Goal: Transaction & Acquisition: Purchase product/service

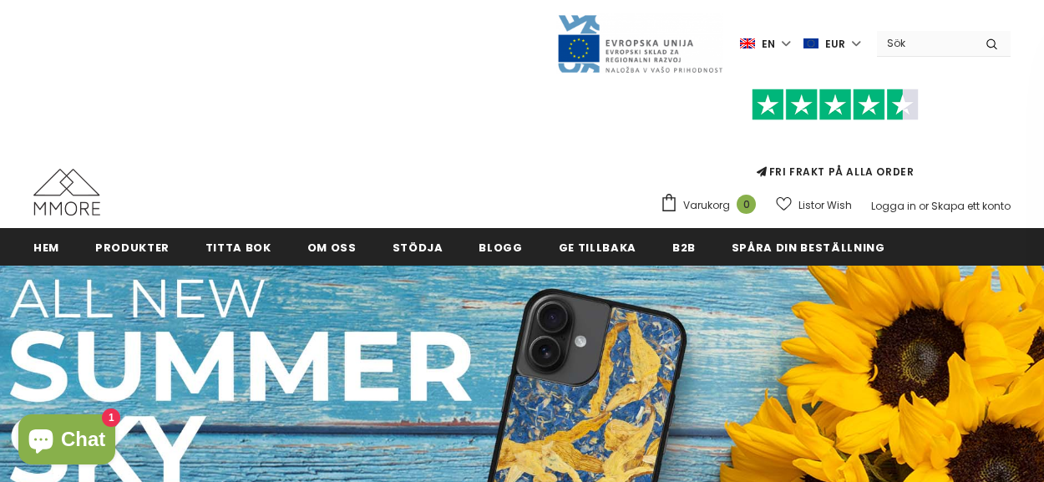
click at [994, 41] on icon "submit" at bounding box center [992, 44] width 11 height 12
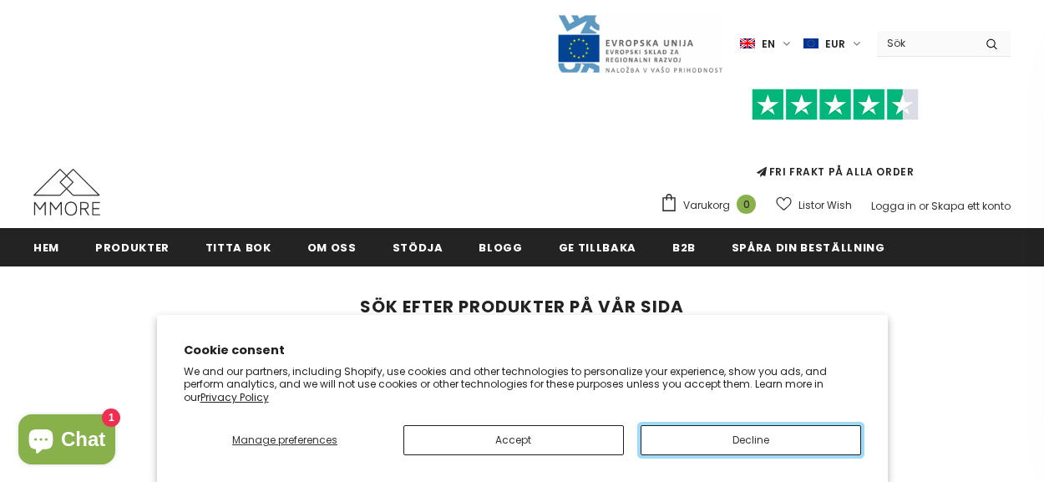
click at [703, 440] on button "Decline" at bounding box center [751, 440] width 221 height 30
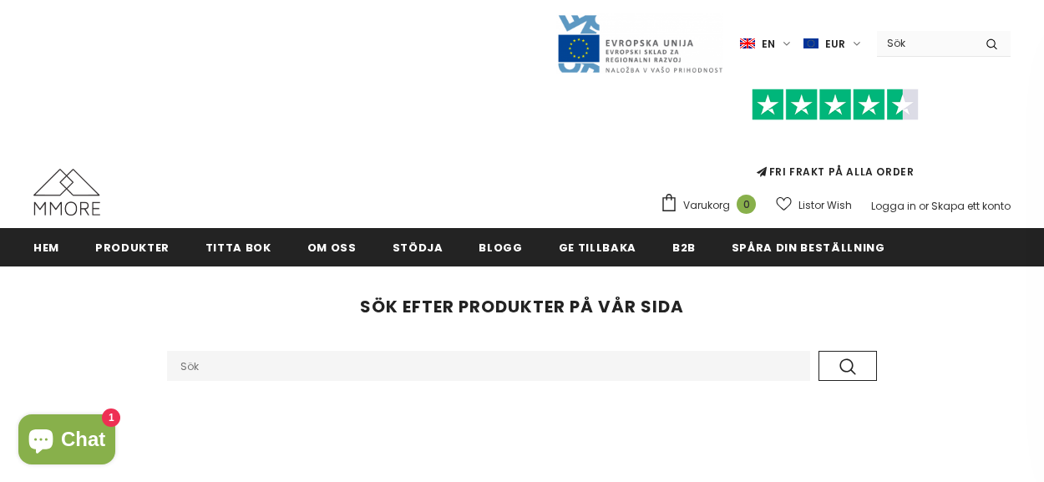
click at [520, 366] on input "Search Site" at bounding box center [488, 366] width 643 height 30
type input "mobilskal"
click at [819, 351] on button "submit" at bounding box center [848, 366] width 58 height 30
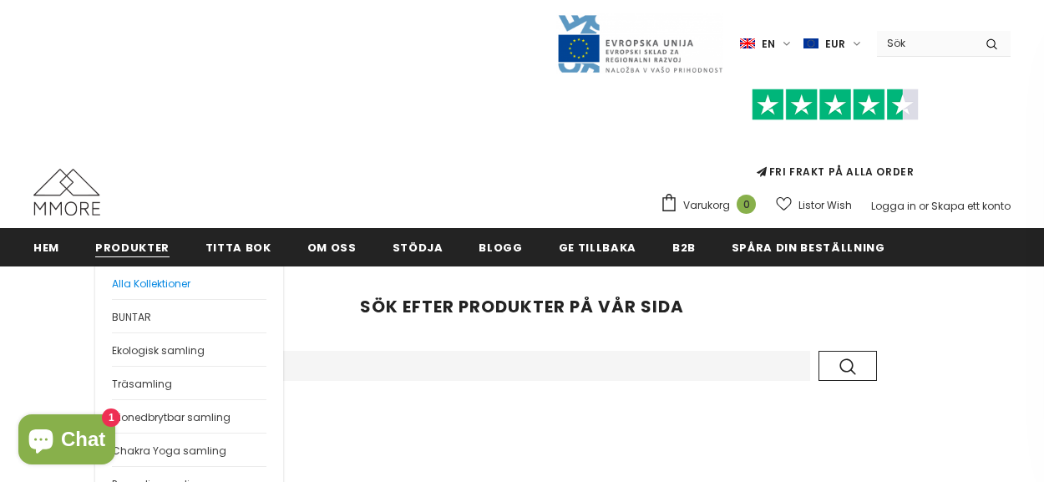
click at [128, 288] on span "Alla Kollektioner" at bounding box center [151, 284] width 79 height 14
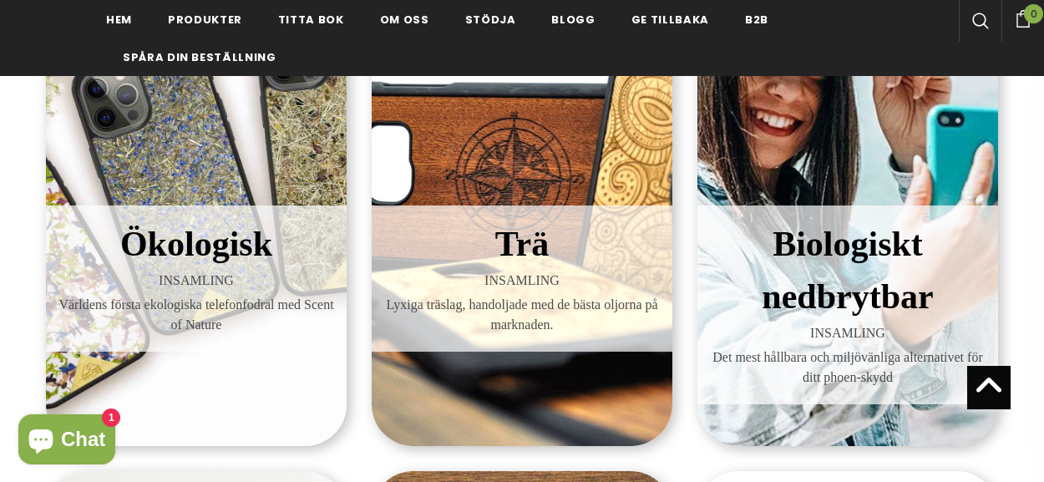
scroll to position [438, 0]
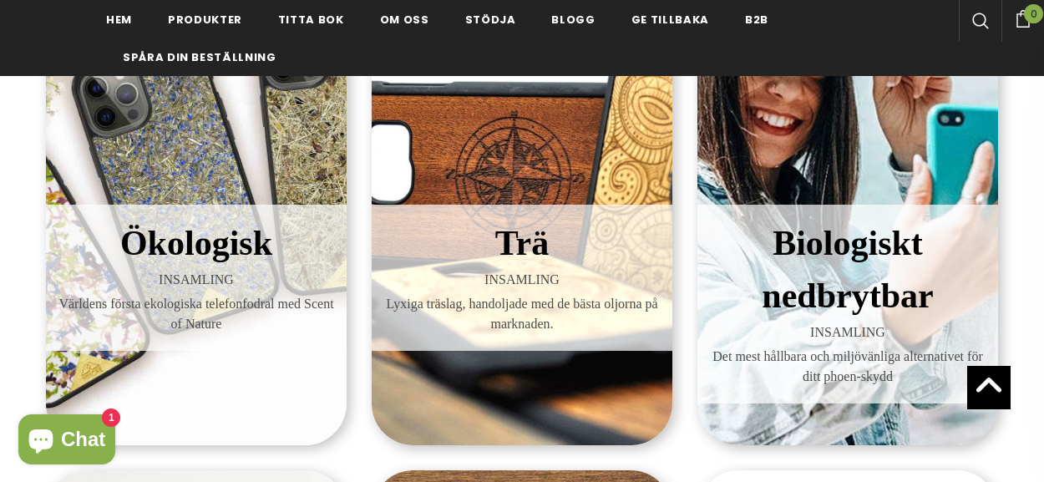
click at [174, 272] on span "INSAMLING" at bounding box center [196, 280] width 276 height 20
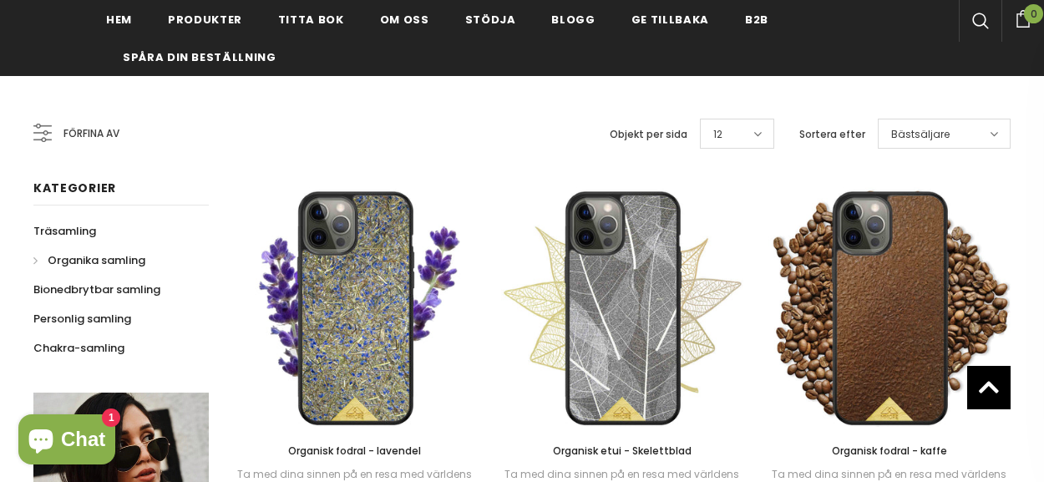
scroll to position [295, 0]
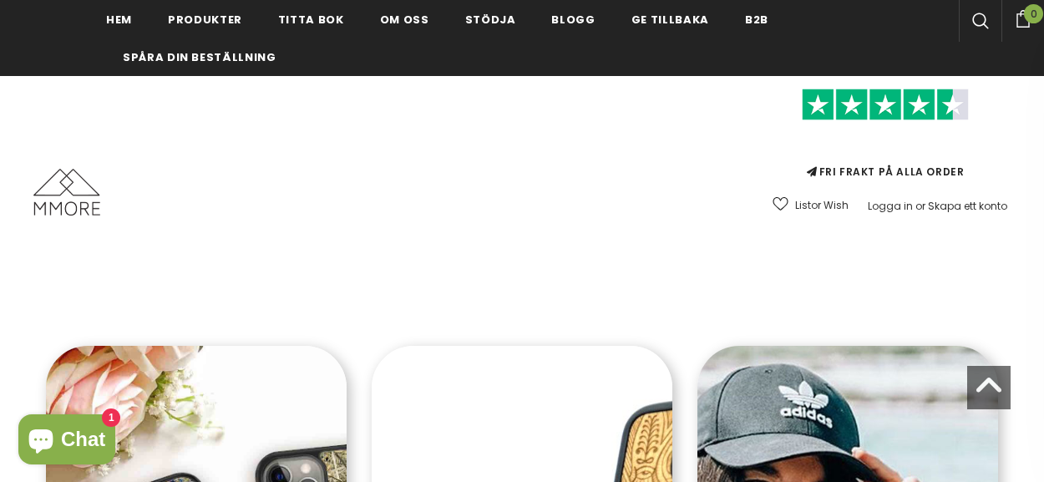
scroll to position [438, 0]
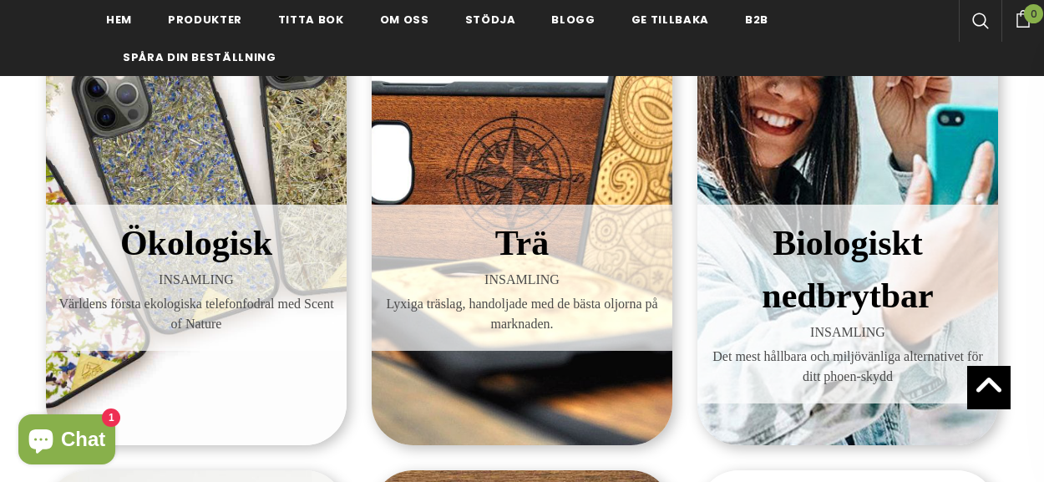
click at [784, 276] on span "Biologiskt nedbrytbar" at bounding box center [847, 269] width 171 height 91
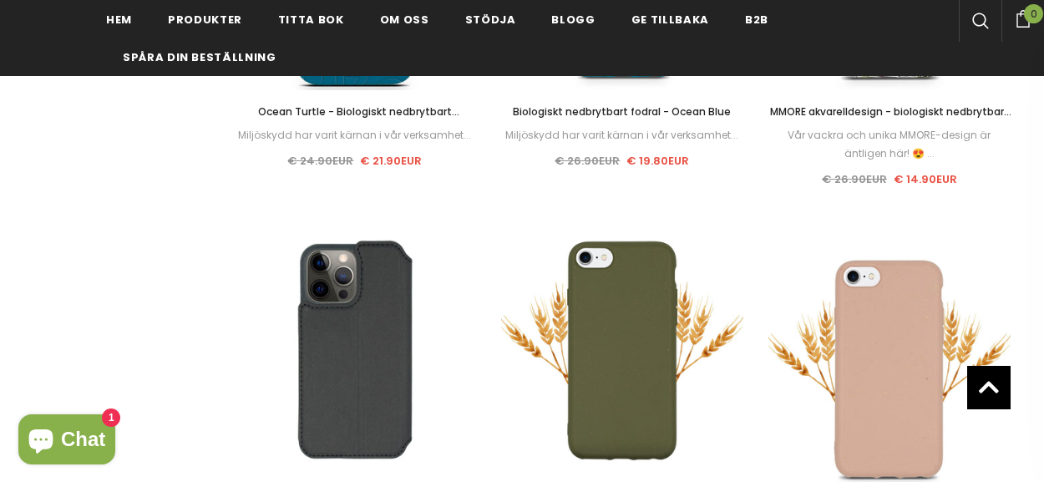
scroll to position [1157, 0]
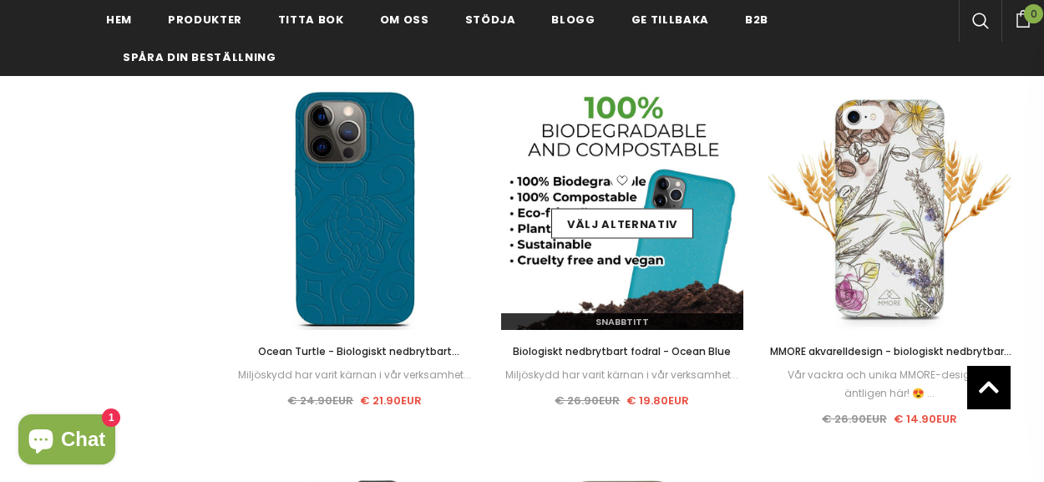
click at [591, 258] on img at bounding box center [622, 209] width 242 height 242
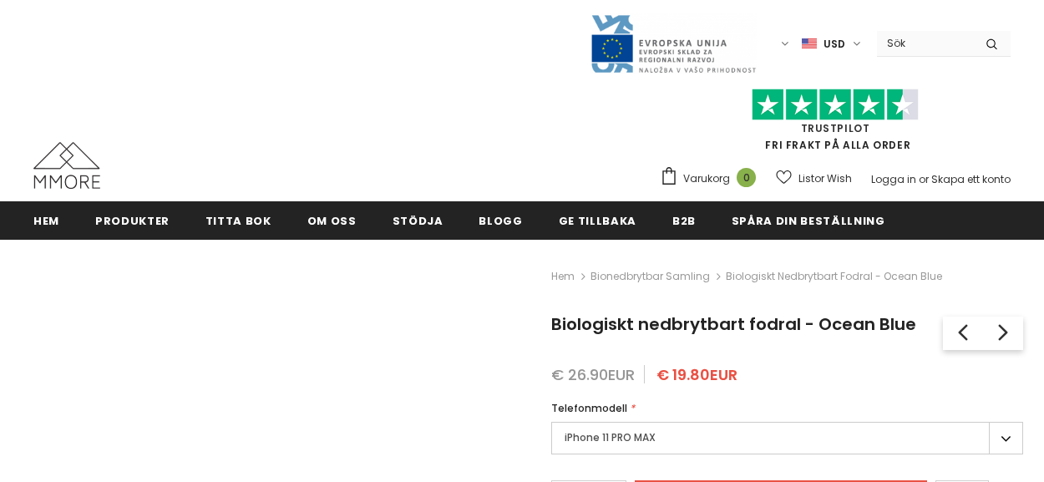
type input "Add to cart"
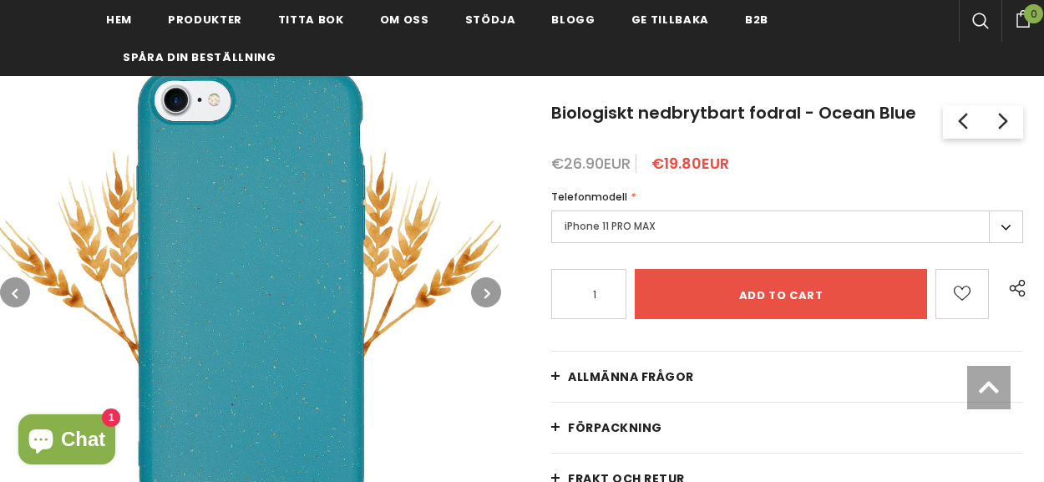
scroll to position [238, 0]
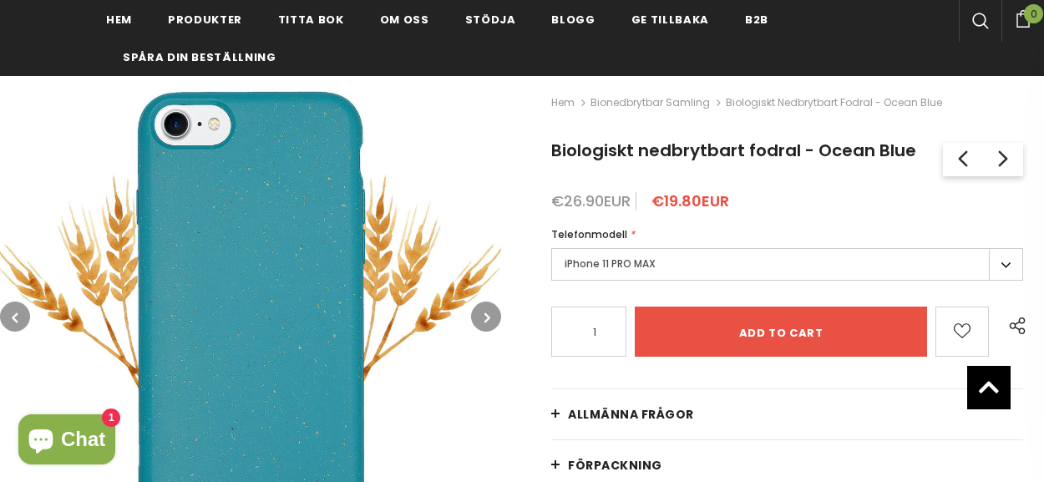
click at [999, 258] on label "iPhone 11 PRO MAX" at bounding box center [787, 264] width 472 height 33
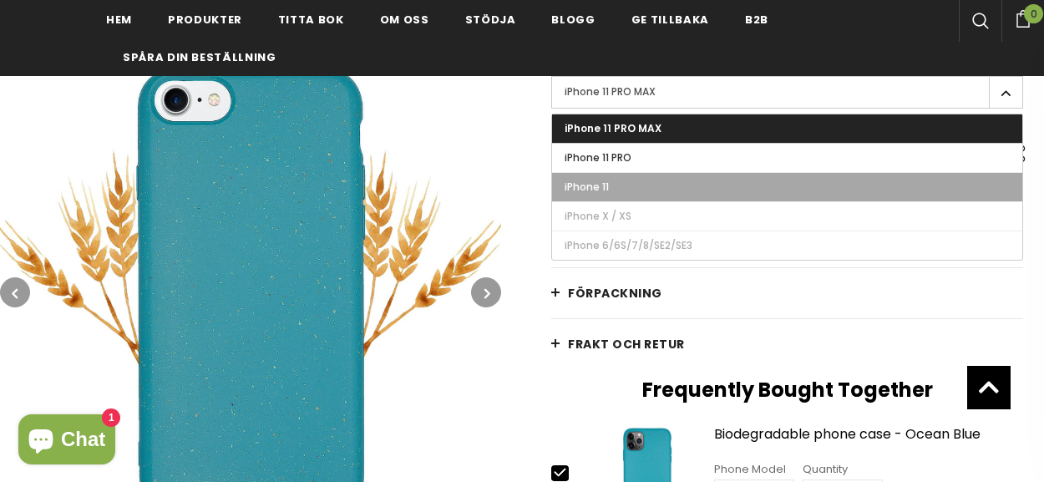
scroll to position [256, 0]
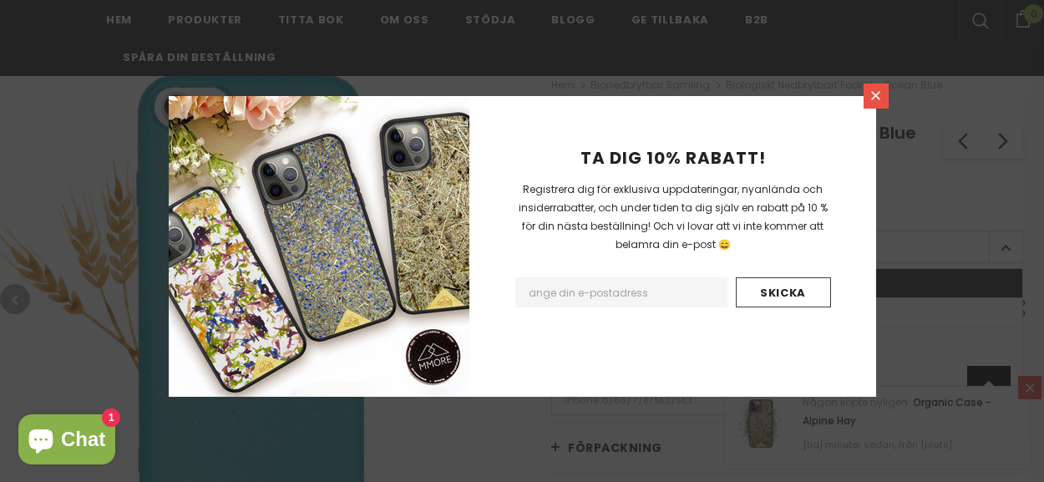
click at [871, 89] on icon at bounding box center [876, 96] width 14 height 14
